Goal: Information Seeking & Learning: Learn about a topic

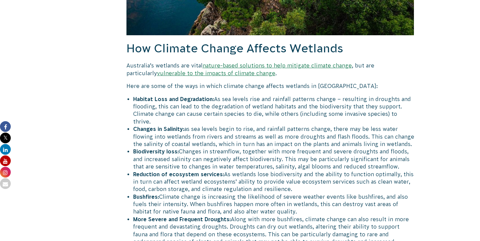
scroll to position [904, 0]
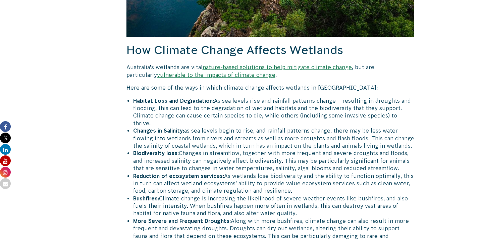
drag, startPoint x: 133, startPoint y: 115, endPoint x: 411, endPoint y: 128, distance: 278.2
click at [411, 128] on li "Changes in Salinity: as sea levels begin to rise, and rainfall patterns change,…" at bounding box center [273, 138] width 281 height 22
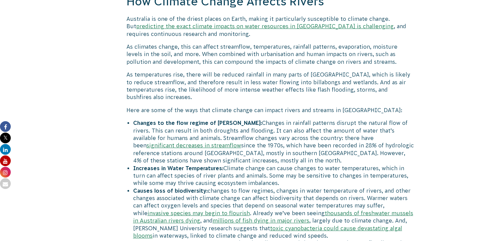
scroll to position [448, 0]
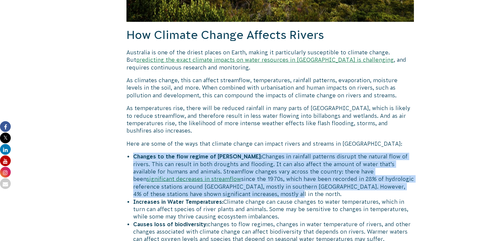
drag, startPoint x: 133, startPoint y: 148, endPoint x: 194, endPoint y: 185, distance: 71.8
copy li "Changes to the flow regime of rivers: Changes in rainfall patterns disrupt the …"
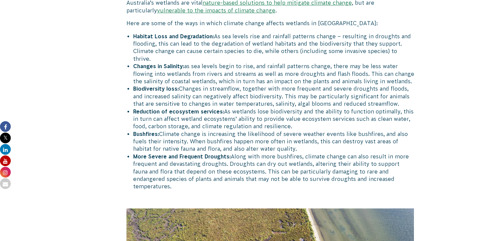
scroll to position [964, 0]
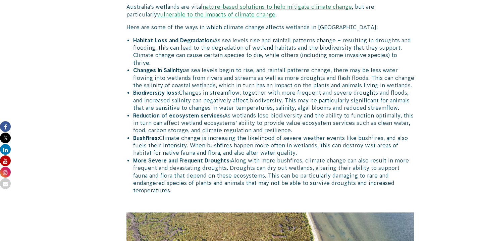
drag, startPoint x: 134, startPoint y: 55, endPoint x: 410, endPoint y: 68, distance: 276.8
click at [410, 68] on li "Changes in Salinity: as sea levels begin to rise, and rainfall patterns change,…" at bounding box center [273, 77] width 281 height 22
copy li "Changes in Salinity: as sea levels begin to rise, and rainfall patterns change,…"
click at [229, 94] on li "Biodiversity loss: Changes in streamflow, together with more frequent and sever…" at bounding box center [273, 100] width 281 height 22
drag, startPoint x: 133, startPoint y: 33, endPoint x: 411, endPoint y: 49, distance: 278.6
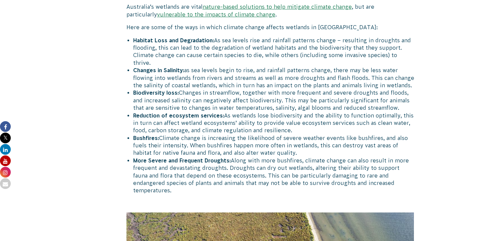
click at [411, 49] on li "Habitat Loss and Degradation: As sea levels rise and rainfall patterns change –…" at bounding box center [273, 52] width 281 height 30
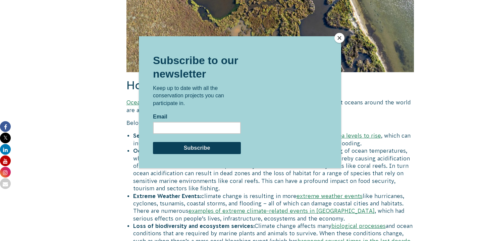
scroll to position [1336, 0]
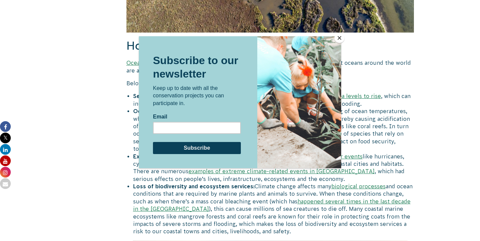
click at [338, 36] on button "Close" at bounding box center [340, 38] width 10 height 10
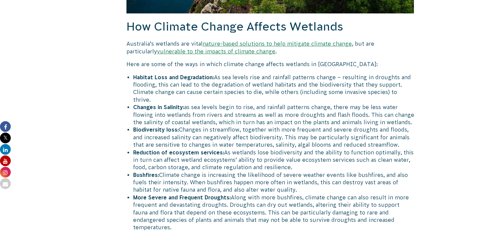
scroll to position [929, 0]
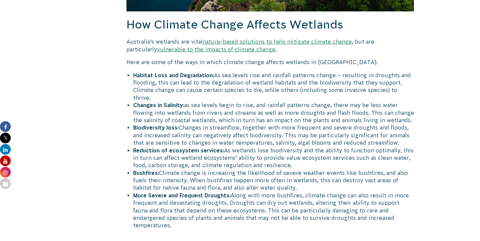
copy li "Habitat Loss and Degradation: As sea levels rise and rainfall patterns change –…"
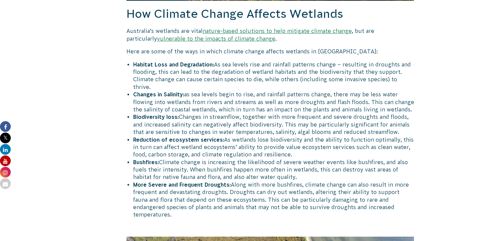
scroll to position [943, 0]
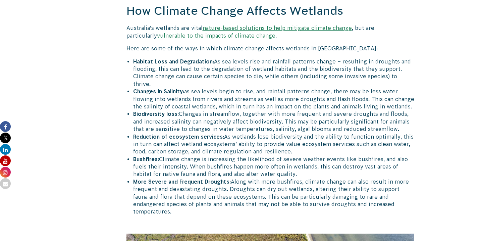
click at [193, 155] on li "Bushfires: Climate change is increasing the likelihood of severe weather events…" at bounding box center [273, 166] width 281 height 22
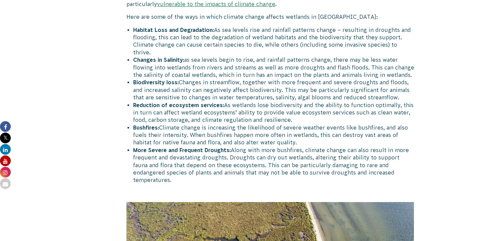
scroll to position [978, 0]
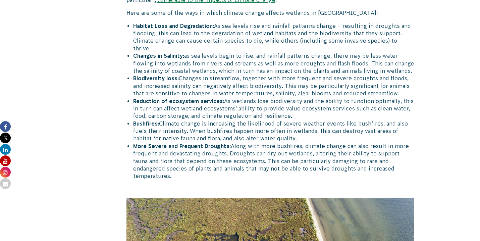
drag, startPoint x: 398, startPoint y: 154, endPoint x: 134, endPoint y: 110, distance: 268.2
click at [134, 110] on ul "Habitat Loss and Degradation: As sea levels rise and rainfall patterns change –…" at bounding box center [273, 101] width 281 height 158
copy ul "Bushfires: Climate change is increasing the likelihood of severe weather events…"
click at [212, 126] on li "Bushfires: Climate change is increasing the likelihood of severe weather events…" at bounding box center [273, 131] width 281 height 22
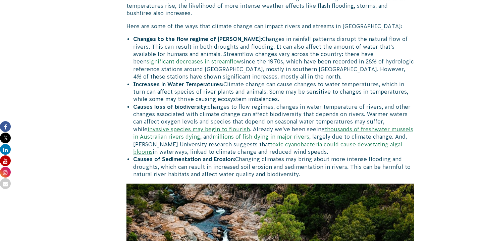
scroll to position [884, 0]
